Goal: Information Seeking & Learning: Learn about a topic

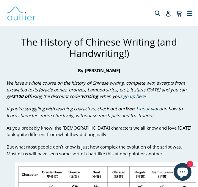
click at [39, 53] on h1 "The History of Chinese Writing (and Handwriting!)" at bounding box center [99, 47] width 184 height 23
drag, startPoint x: 84, startPoint y: 0, endPoint x: 117, endPoint y: 37, distance: 50.4
click at [117, 37] on span "The History of Chinese Writing (and Handwriting!)" at bounding box center [99, 48] width 156 height 24
click at [147, 53] on h1 "The History of Chinese Writing (and Handwriting!)" at bounding box center [99, 47] width 184 height 23
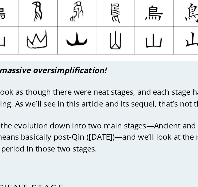
scroll to position [152, 0]
